Goal: Task Accomplishment & Management: Manage account settings

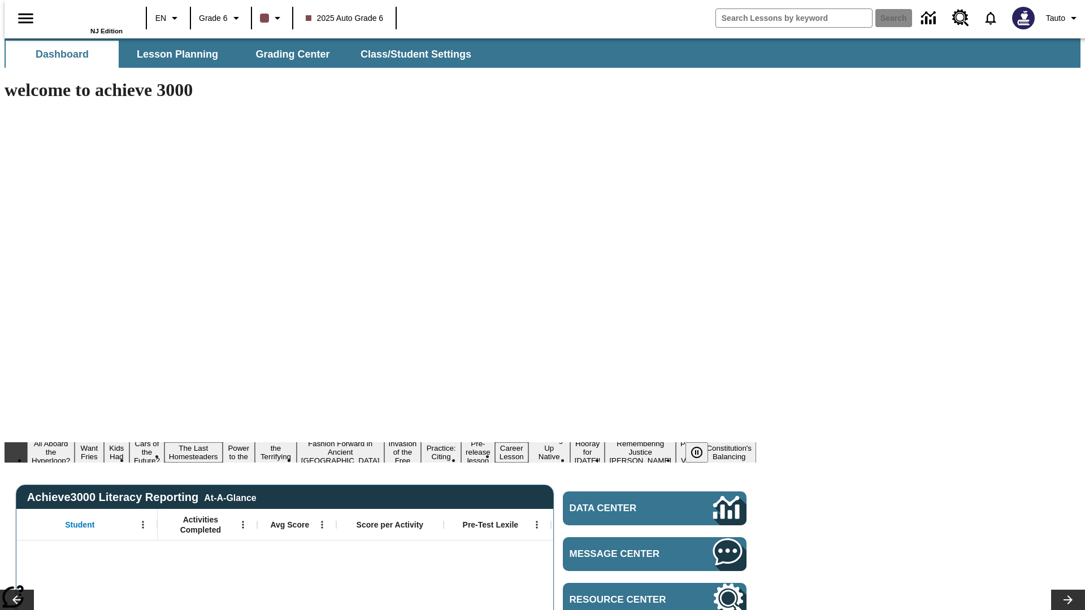
type input "-1"
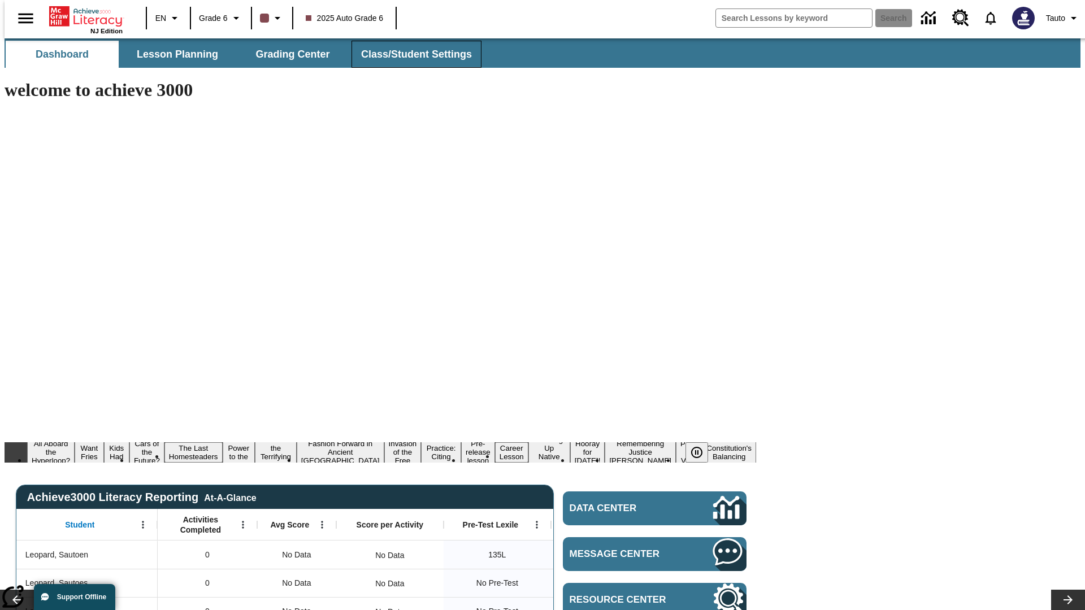
click at [410, 54] on span "Class/Student Settings" at bounding box center [416, 54] width 111 height 13
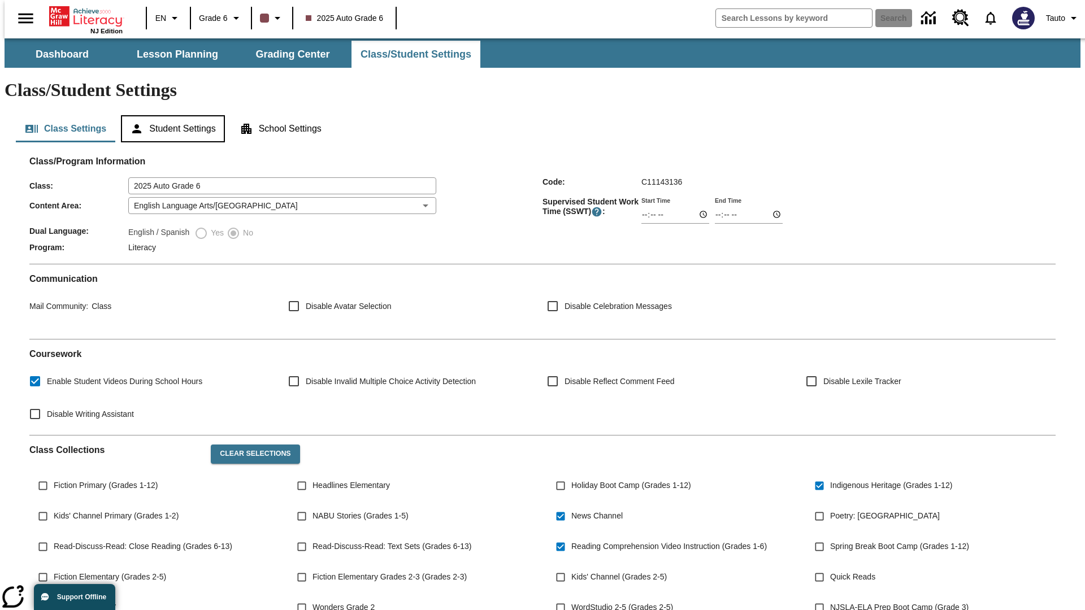
click at [170, 115] on button "Student Settings" at bounding box center [172, 128] width 103 height 27
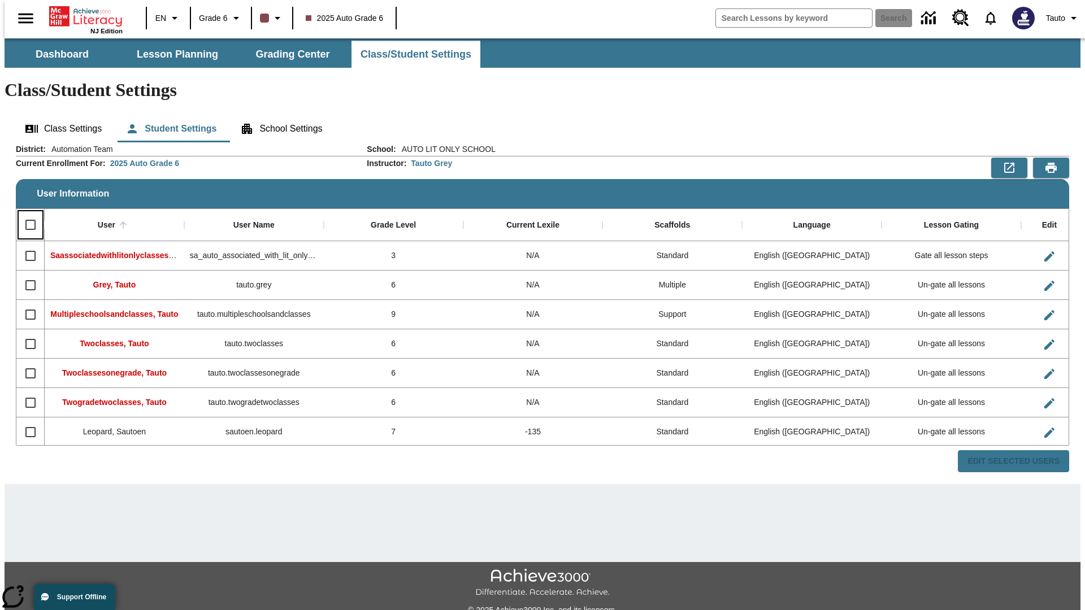
click at [25, 213] on input "Select all rows" at bounding box center [31, 225] width 24 height 24
checkbox input "true"
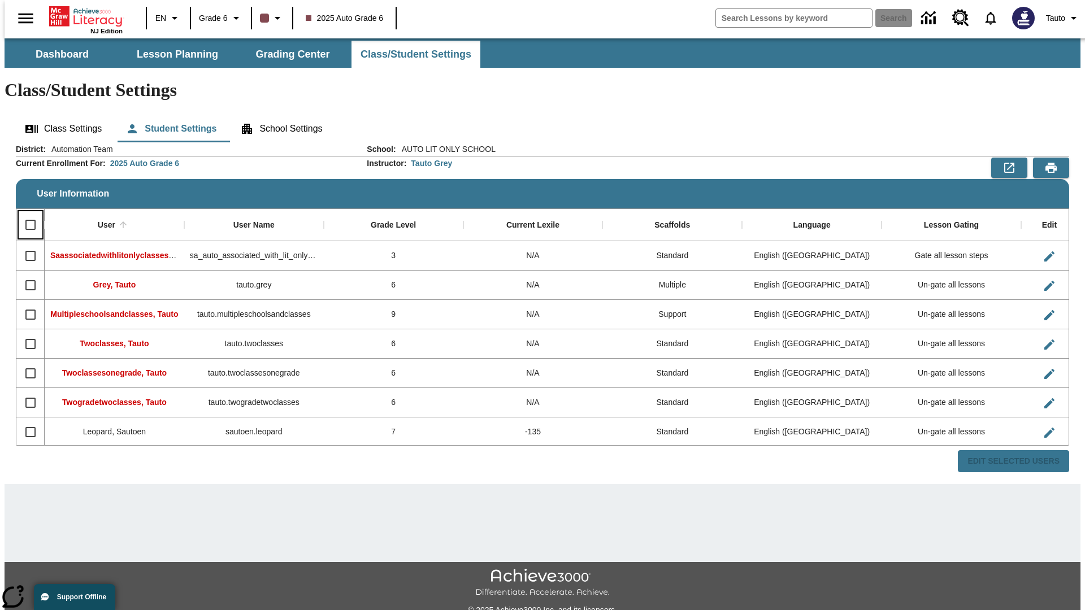
checkbox input "true"
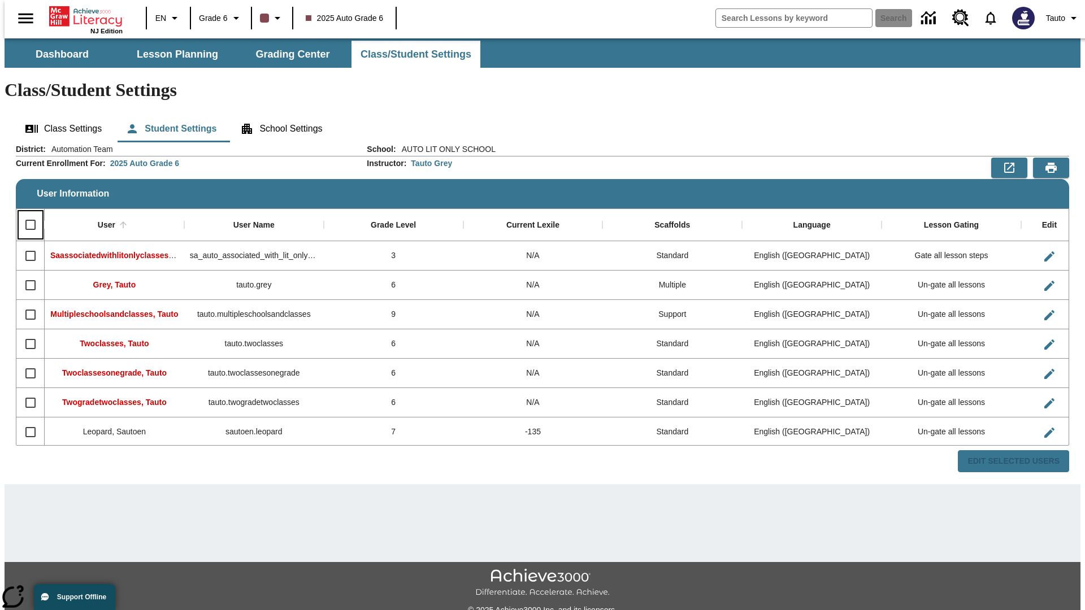
checkbox input "true"
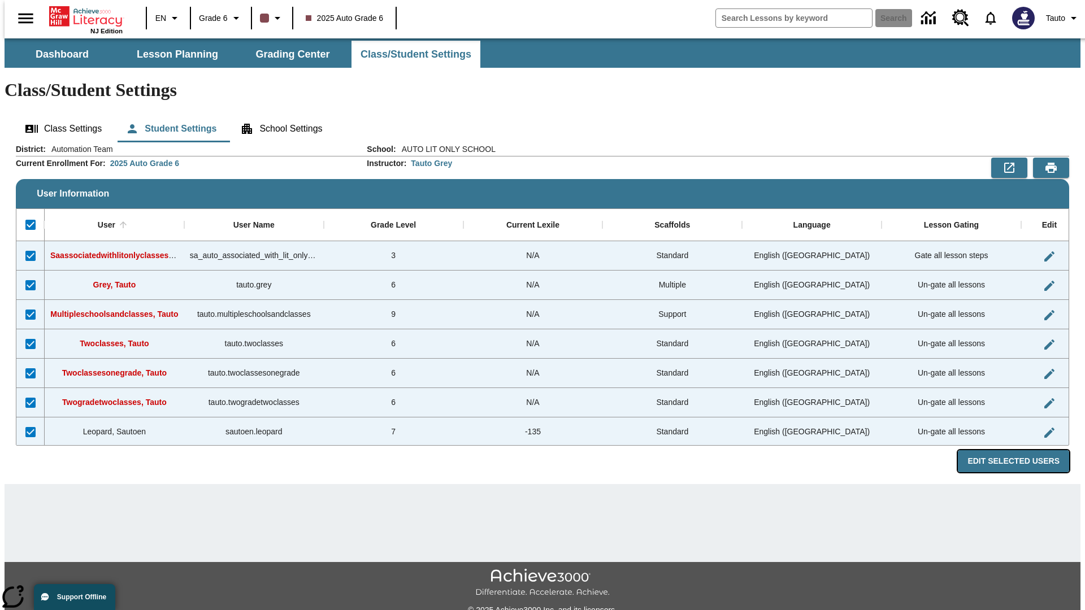
click at [1022, 450] on button "Edit Selected Users" at bounding box center [1013, 461] width 111 height 22
